Goal: Check status: Check status

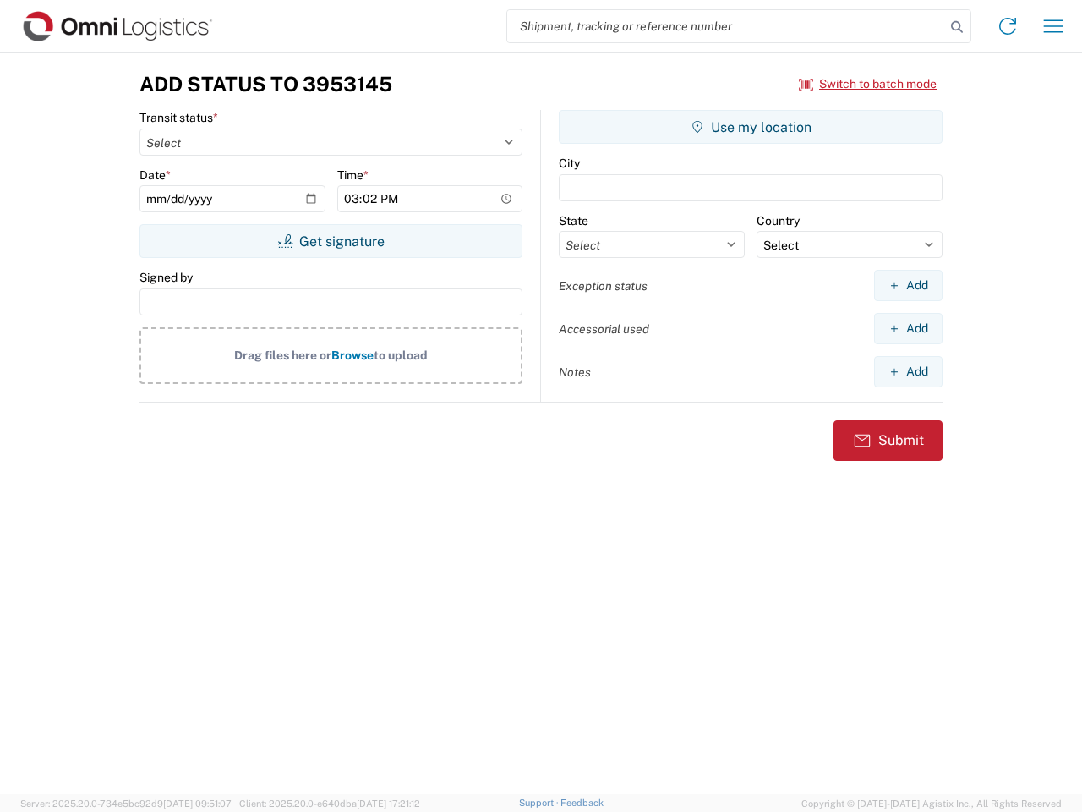
click at [726, 26] on input "search" at bounding box center [726, 26] width 438 height 32
click at [957, 27] on icon at bounding box center [957, 27] width 24 height 24
click at [1008, 26] on icon at bounding box center [1007, 26] width 27 height 27
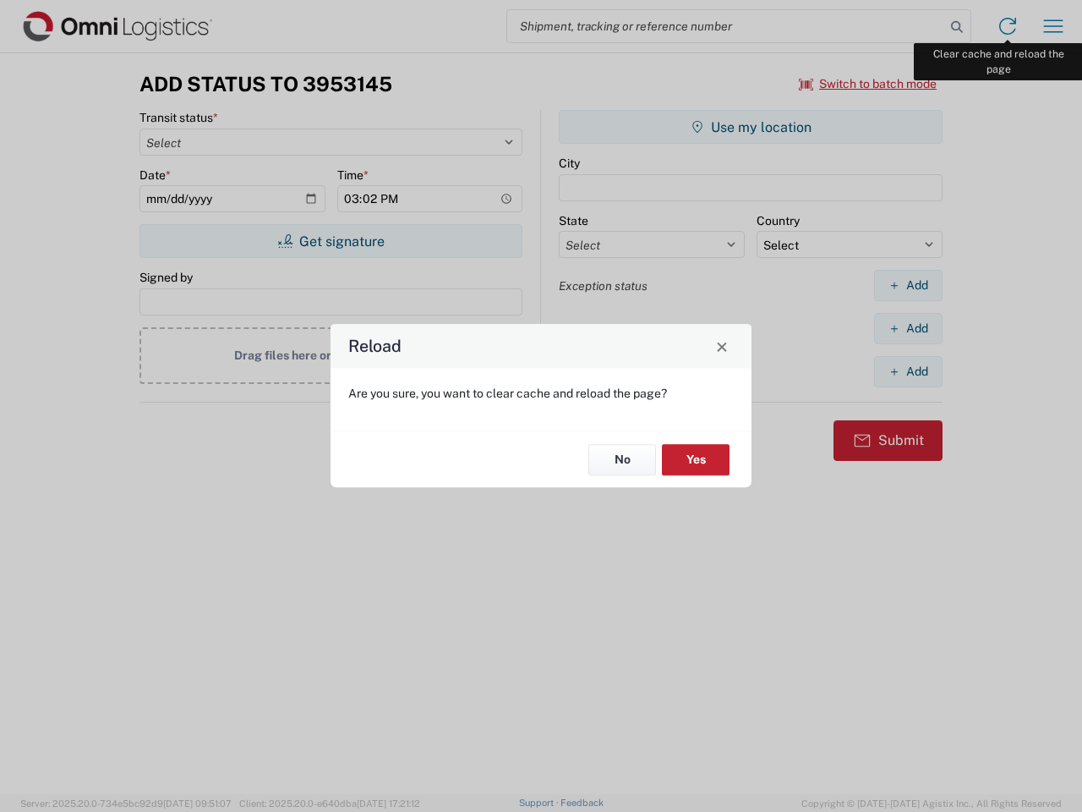
click at [1053, 26] on div "Reload Are you sure, you want to clear cache and reload the page? No Yes" at bounding box center [541, 406] width 1082 height 812
click at [868, 84] on div "Reload Are you sure, you want to clear cache and reload the page? No Yes" at bounding box center [541, 406] width 1082 height 812
click at [331, 241] on div "Reload Are you sure, you want to clear cache and reload the page? No Yes" at bounding box center [541, 406] width 1082 height 812
click at [751, 127] on div "Reload Are you sure, you want to clear cache and reload the page? No Yes" at bounding box center [541, 406] width 1082 height 812
click at [908, 285] on div "Reload Are you sure, you want to clear cache and reload the page? No Yes" at bounding box center [541, 406] width 1082 height 812
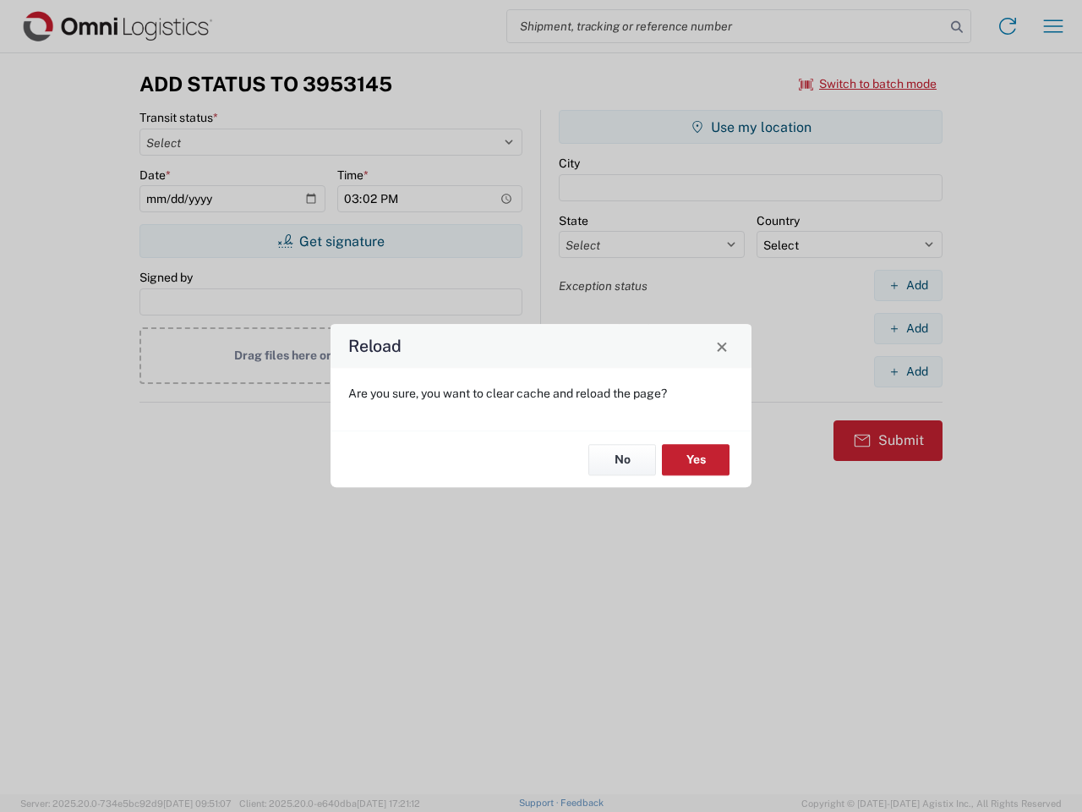
click at [908, 328] on div "Reload Are you sure, you want to clear cache and reload the page? No Yes" at bounding box center [541, 406] width 1082 height 812
click at [908, 371] on div "Reload Are you sure, you want to clear cache and reload the page? No Yes" at bounding box center [541, 406] width 1082 height 812
